Goal: Information Seeking & Learning: Learn about a topic

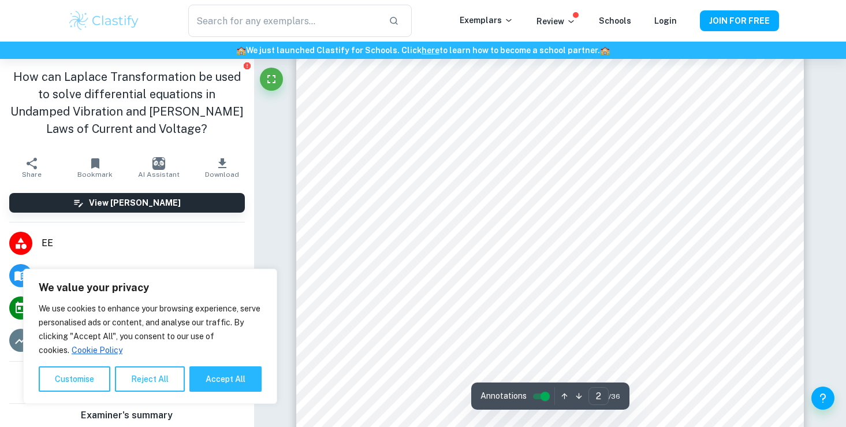
scroll to position [843, 0]
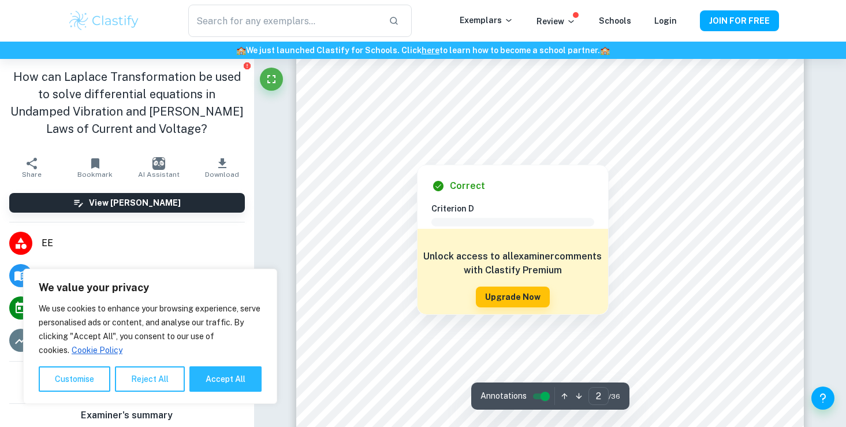
type input "3"
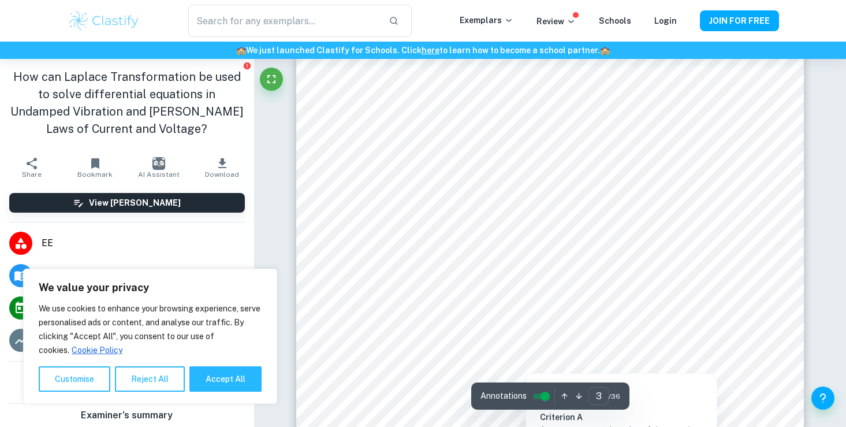
scroll to position [1664, 0]
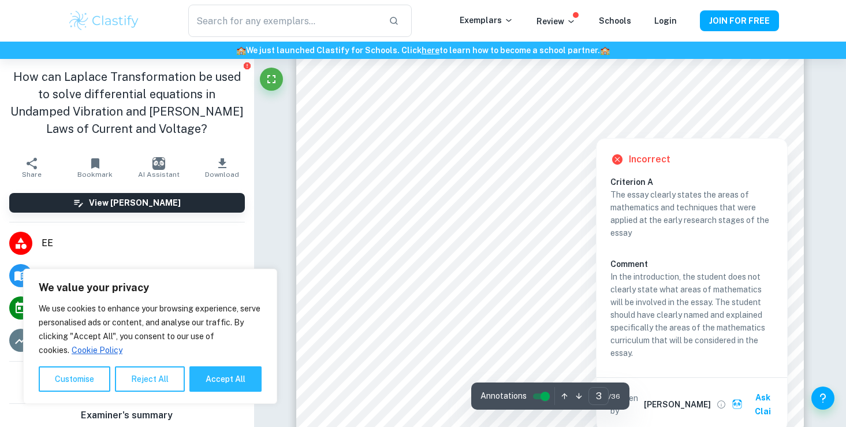
click at [522, 124] on div at bounding box center [596, 129] width 239 height 12
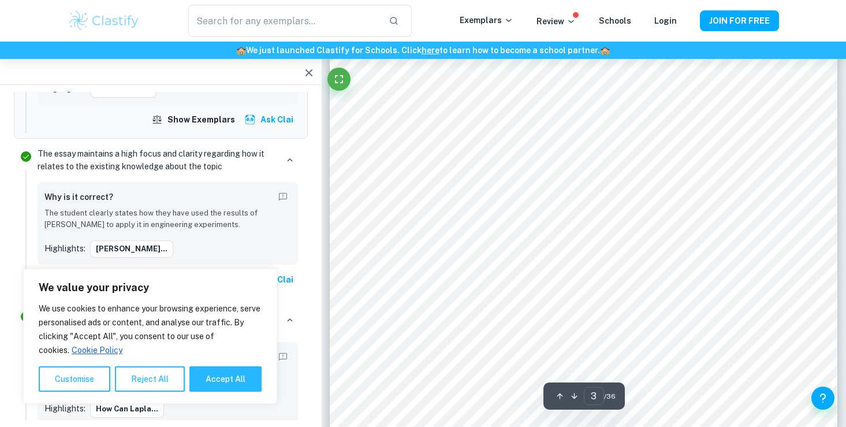
scroll to position [1753, 0]
